Goal: Task Accomplishment & Management: Use online tool/utility

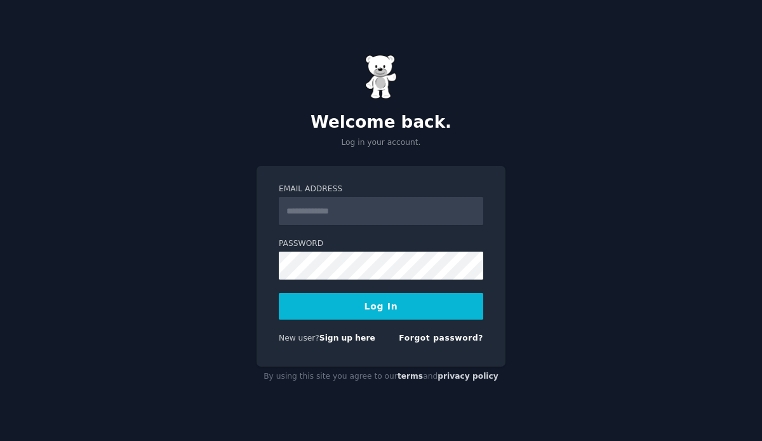
click at [399, 213] on input "Email Address" at bounding box center [381, 211] width 204 height 28
type input "**********"
click at [381, 312] on button "Log In" at bounding box center [381, 306] width 204 height 27
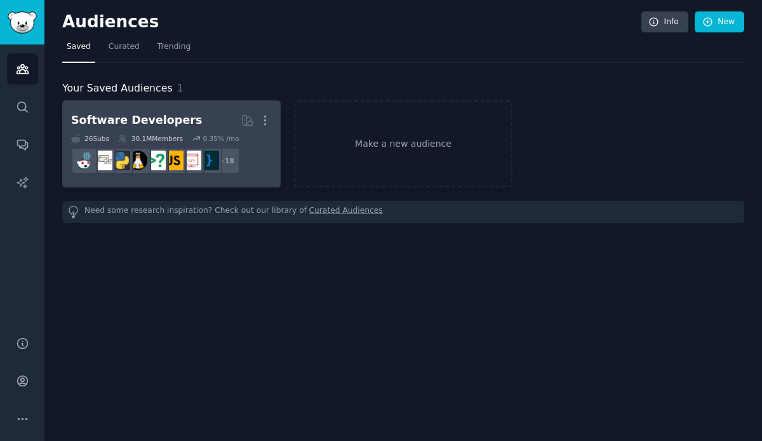
click at [199, 119] on h2 "Software Developers More" at bounding box center [171, 120] width 201 height 22
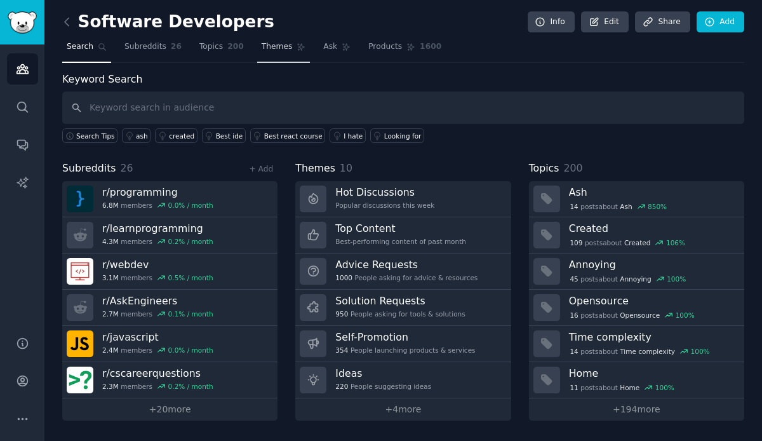
click at [272, 49] on span "Themes" at bounding box center [277, 46] width 31 height 11
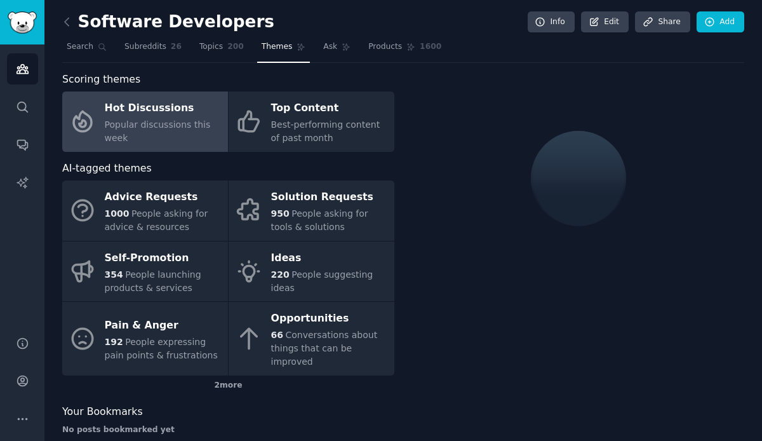
click at [167, 124] on span "Popular discussions this week" at bounding box center [158, 130] width 106 height 23
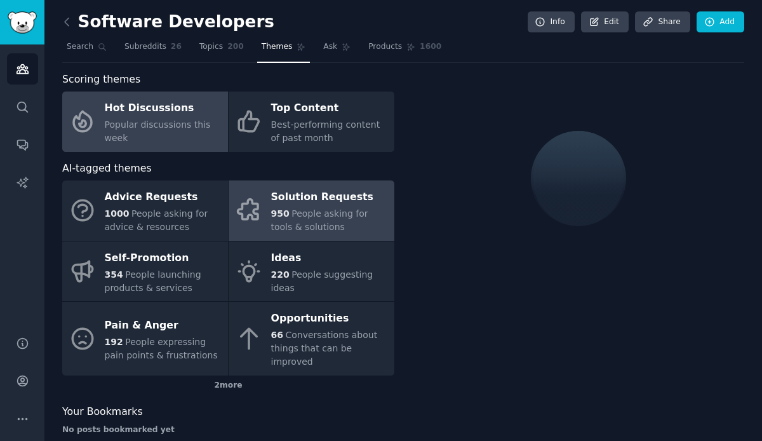
scroll to position [8, 0]
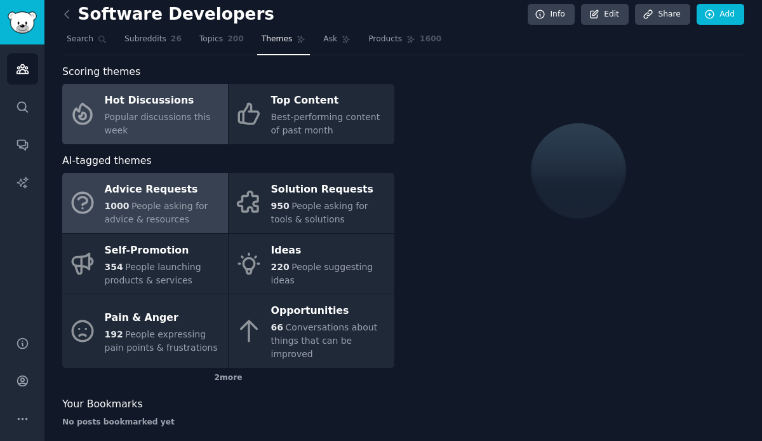
click at [184, 201] on span "People asking for advice & resources" at bounding box center [156, 212] width 103 height 23
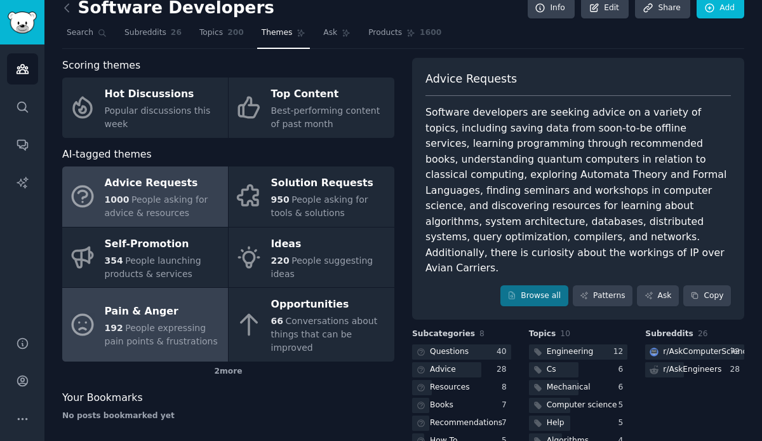
scroll to position [8, 0]
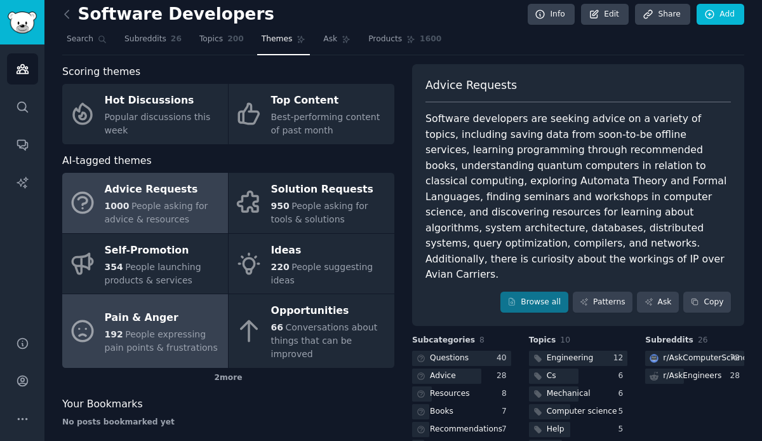
click at [196, 314] on div "Pain & Anger" at bounding box center [163, 317] width 117 height 20
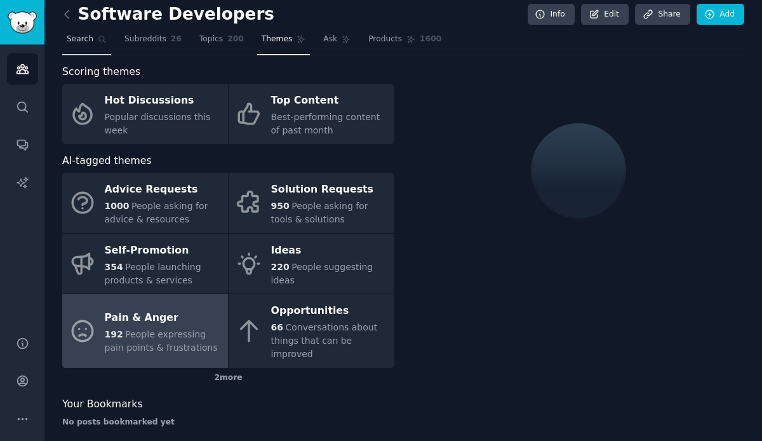
click at [79, 39] on span "Search" at bounding box center [80, 39] width 27 height 11
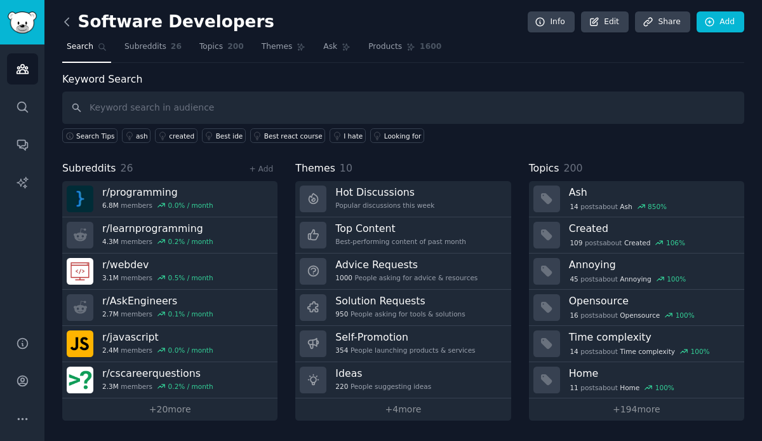
click at [68, 25] on icon at bounding box center [67, 22] width 4 height 8
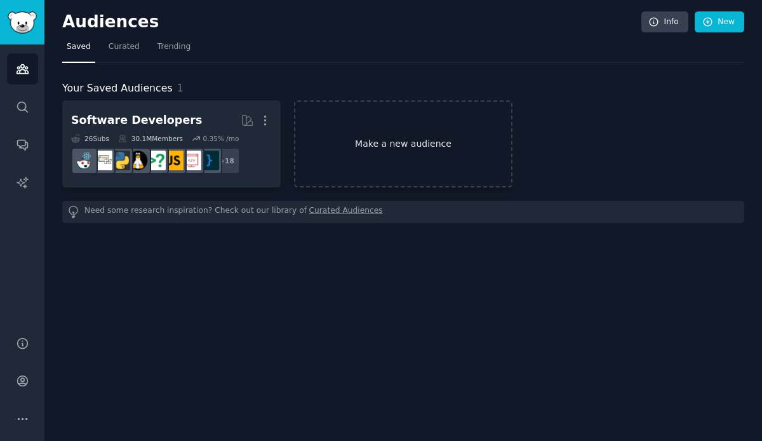
click at [401, 144] on link "Make a new audience" at bounding box center [403, 143] width 218 height 87
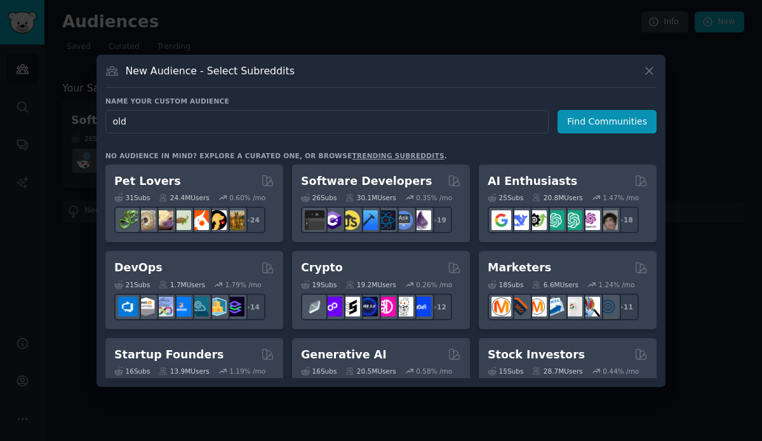
type input "old"
click at [560, 121] on form "Audience Name old Find Communities" at bounding box center [380, 121] width 551 height 23
click at [595, 121] on button "Find Communities" at bounding box center [606, 121] width 99 height 23
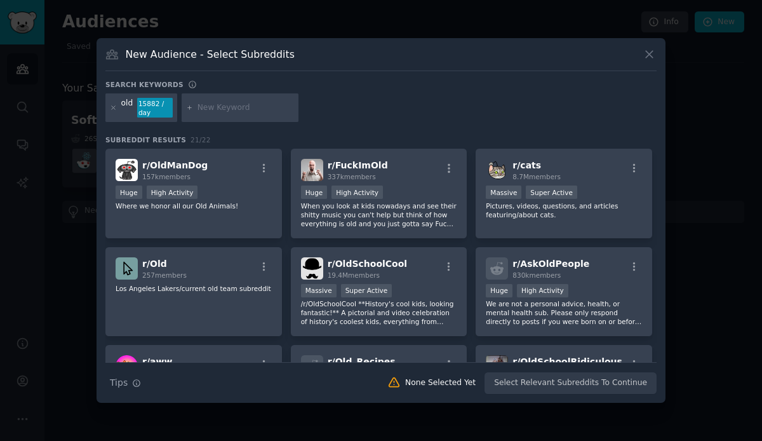
click at [265, 55] on h3 "New Audience - Select Subreddits" at bounding box center [210, 54] width 169 height 13
click at [647, 53] on icon at bounding box center [649, 54] width 7 height 7
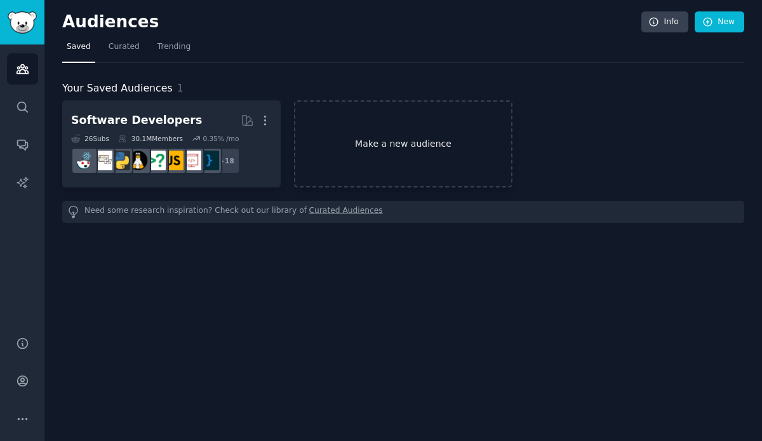
click at [356, 139] on link "Make a new audience" at bounding box center [403, 143] width 218 height 87
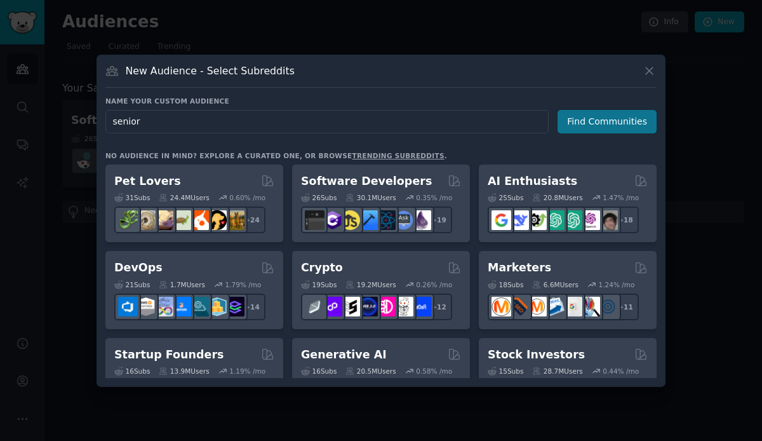
type input "senior"
click at [611, 124] on button "Find Communities" at bounding box center [606, 121] width 99 height 23
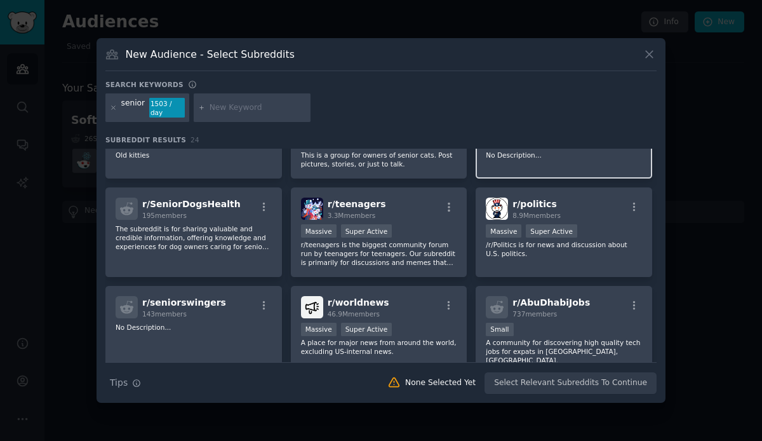
scroll to position [162, 0]
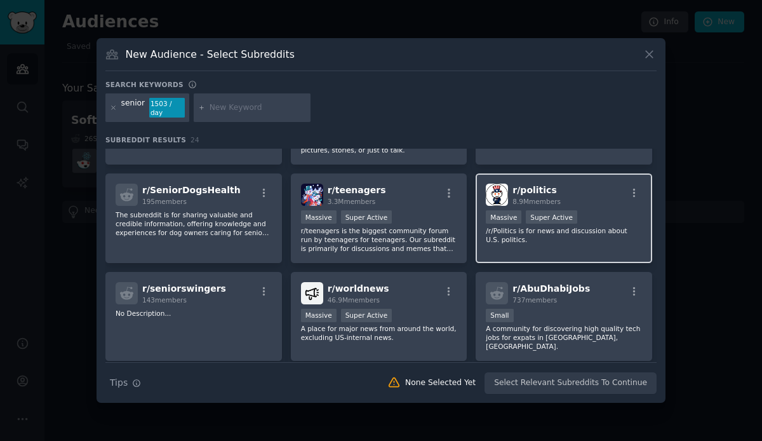
click at [550, 189] on h2 "r/ politics 8.9M members" at bounding box center [536, 194] width 48 height 22
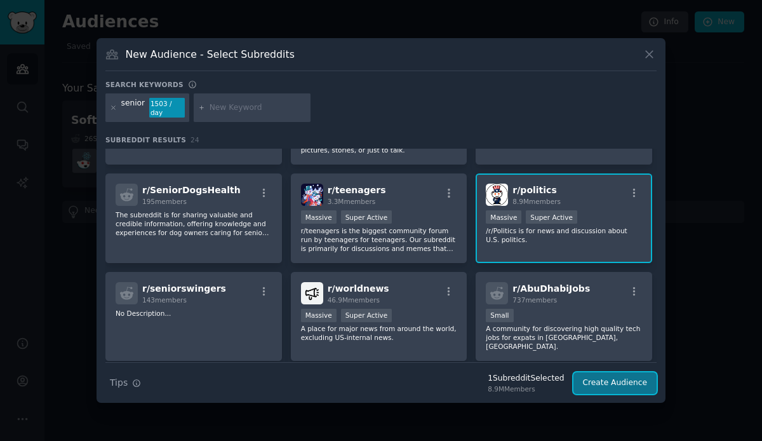
click at [607, 377] on button "Create Audience" at bounding box center [615, 383] width 84 height 22
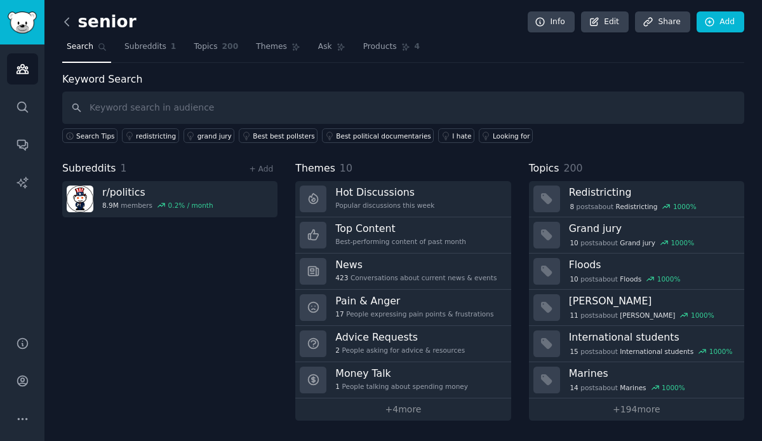
click at [68, 17] on icon at bounding box center [66, 21] width 13 height 13
